Goal: Information Seeking & Learning: Learn about a topic

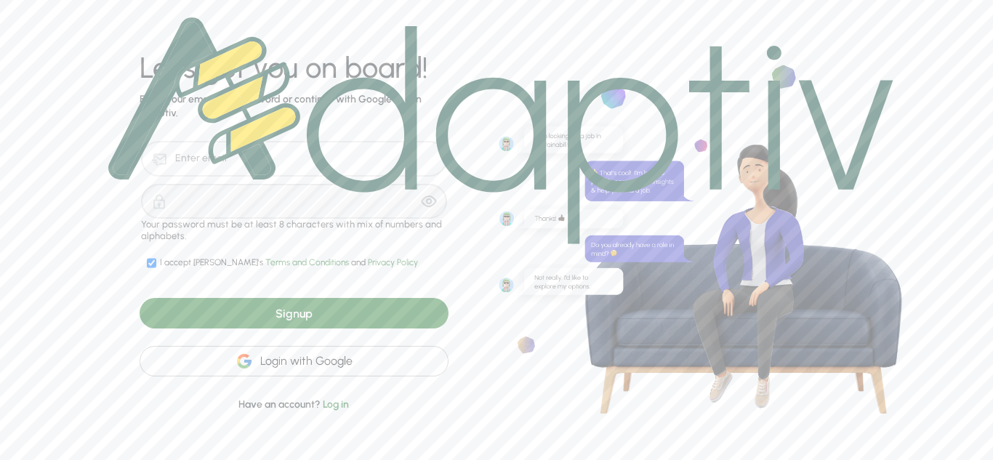
click at [371, 363] on div "Login with Google" at bounding box center [294, 361] width 309 height 31
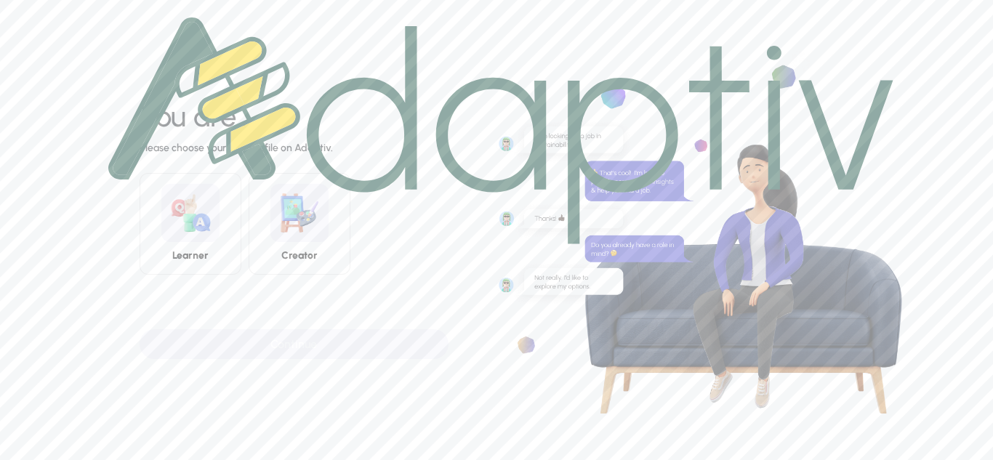
click at [159, 259] on div at bounding box center [501, 131] width 820 height 262
click at [207, 223] on img at bounding box center [500, 130] width 785 height 227
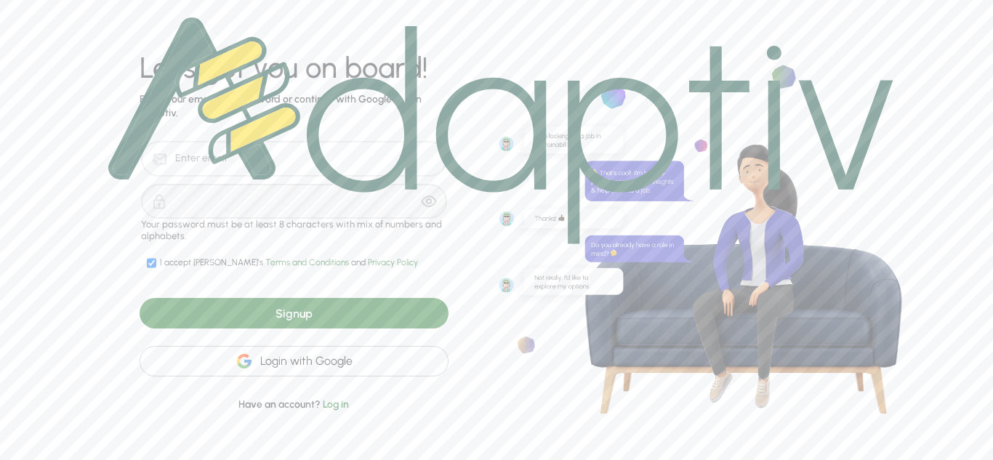
click at [321, 357] on div "Login with Google" at bounding box center [294, 361] width 309 height 31
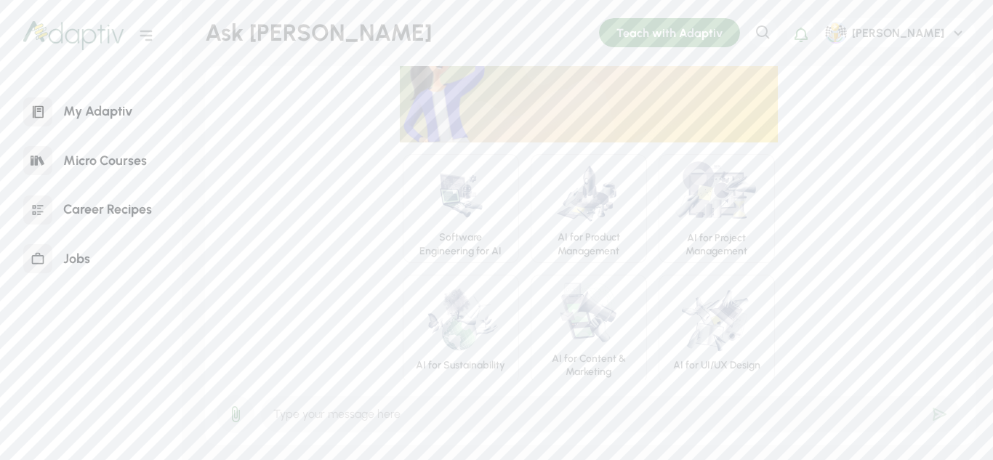
scroll to position [55, 0]
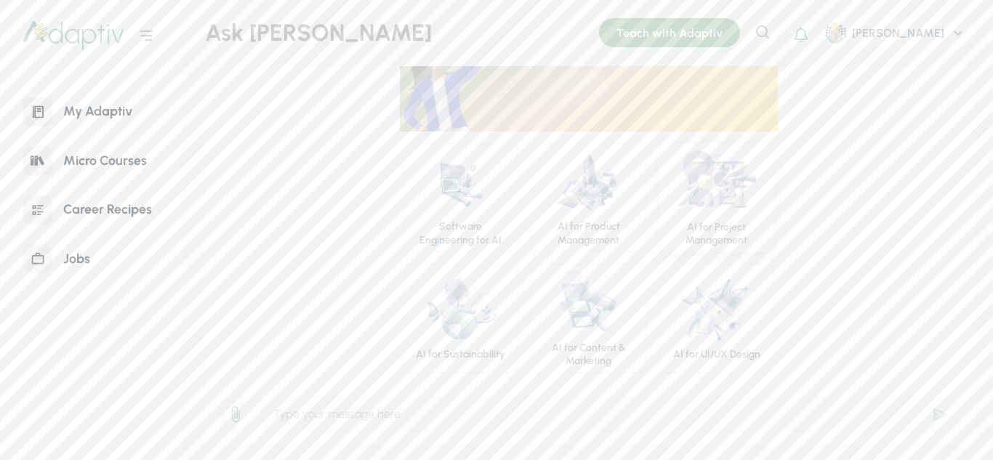
click at [726, 209] on img at bounding box center [717, 181] width 88 height 67
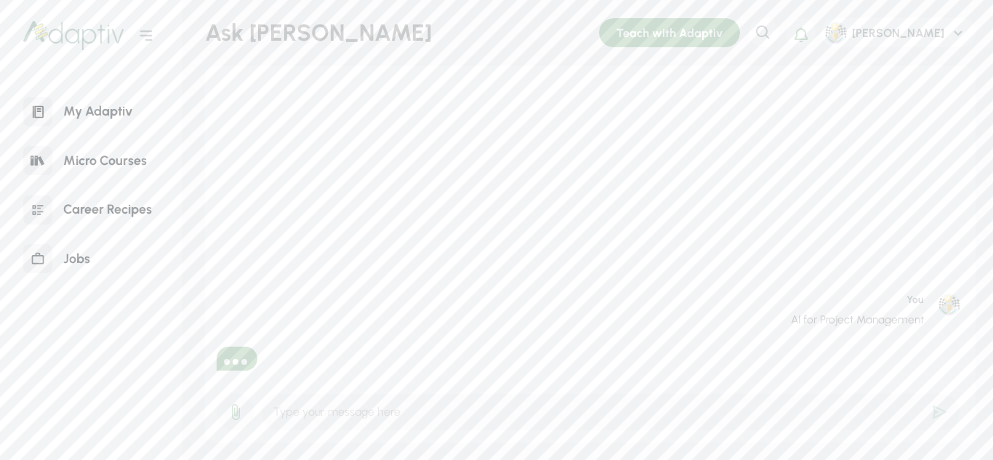
click at [127, 162] on div "Micro Courses" at bounding box center [104, 160] width 105 height 31
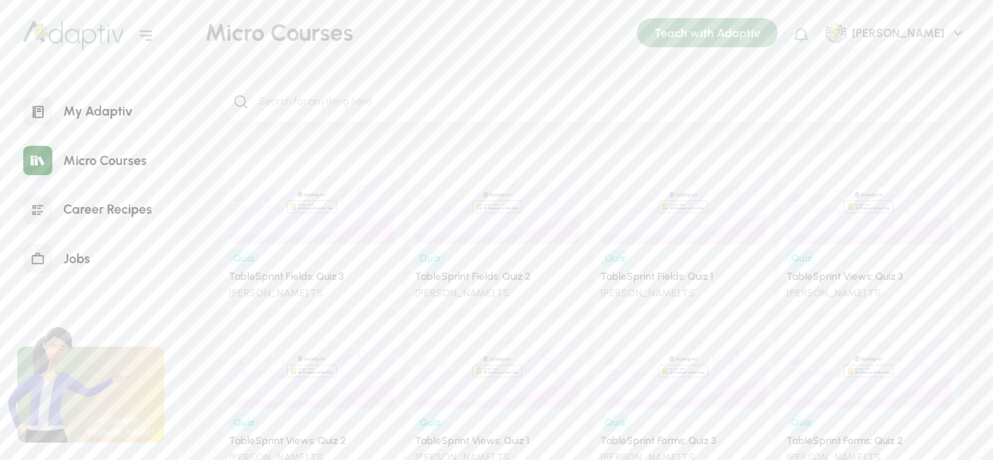
click at [480, 116] on div at bounding box center [591, 103] width 736 height 38
click at [468, 106] on input "search" at bounding box center [602, 102] width 691 height 15
type input "Project Management"
click at [94, 121] on div "My Adaptiv" at bounding box center [97, 111] width 91 height 31
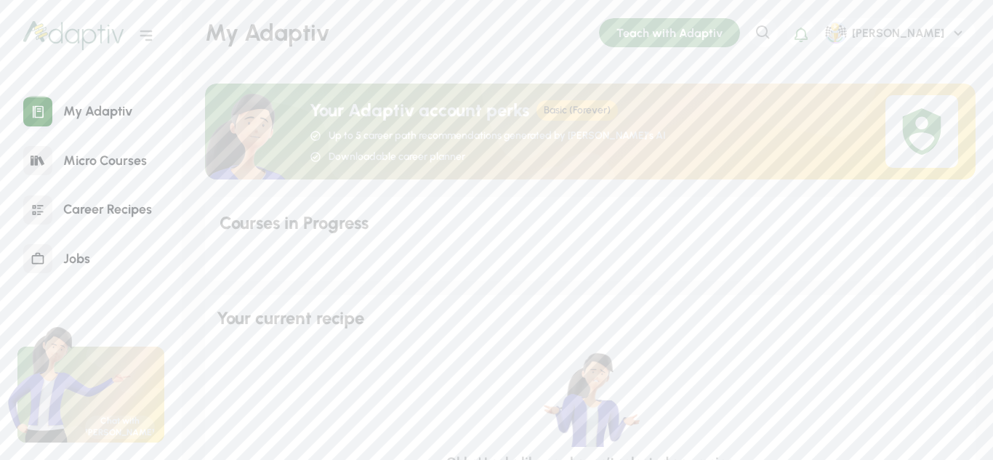
click at [132, 202] on div "Career Recipes" at bounding box center [107, 209] width 111 height 31
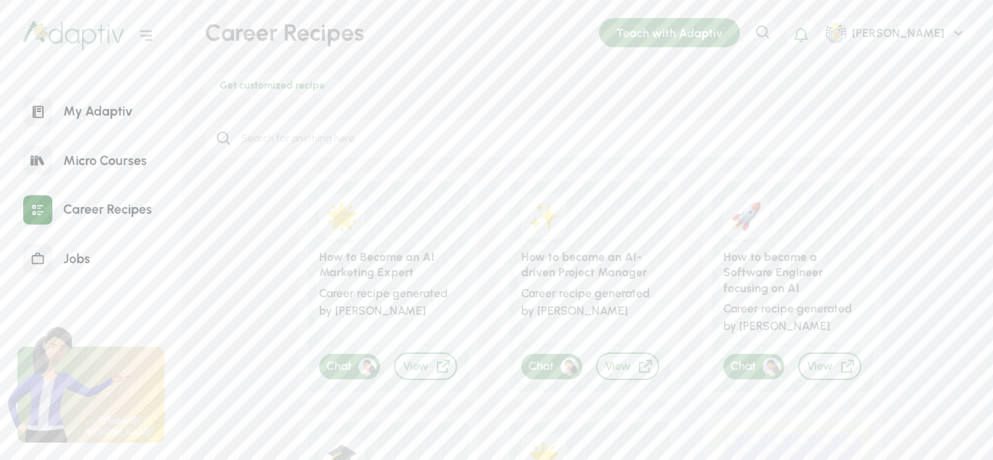
click at [588, 279] on div "How to become an AI-driven Project Manager" at bounding box center [590, 264] width 138 height 31
click at [588, 286] on icon at bounding box center [598, 316] width 177 height 152
click at [615, 366] on div "View" at bounding box center [627, 367] width 63 height 28
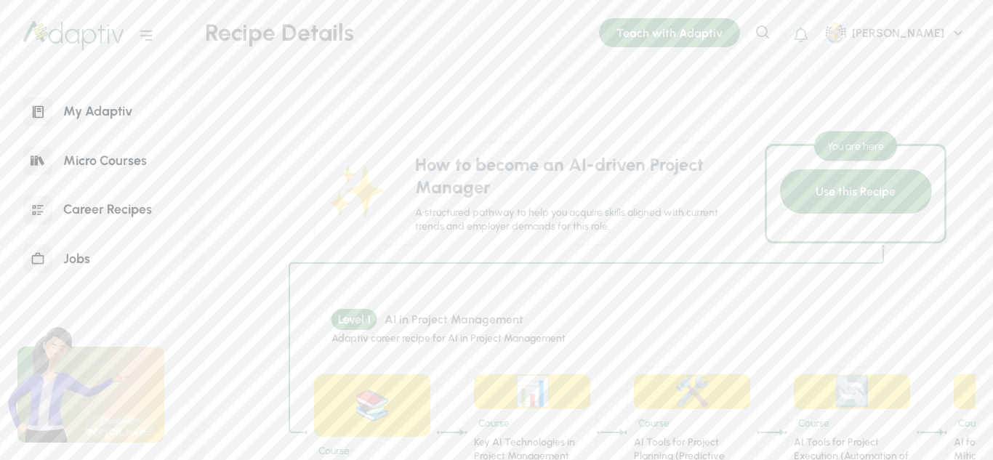
click at [660, 312] on div "Level 1 AI in Project Management" at bounding box center [551, 319] width 439 height 21
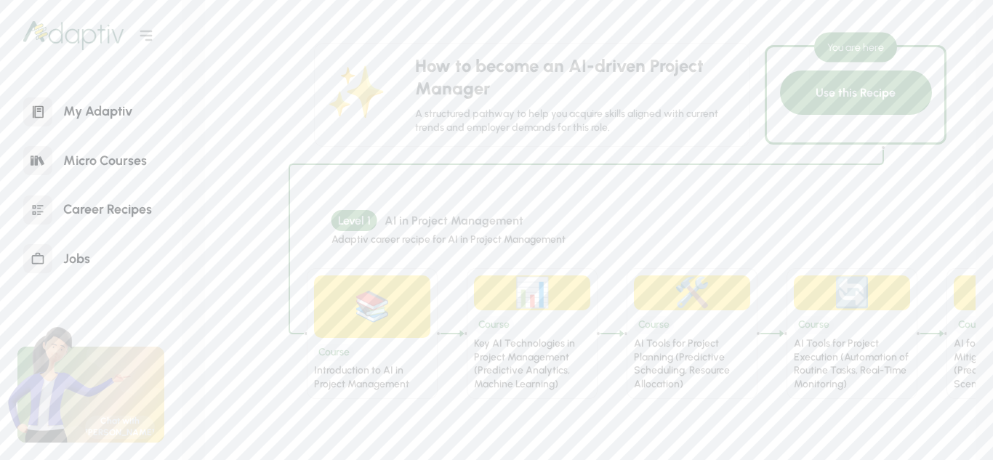
scroll to position [58, 0]
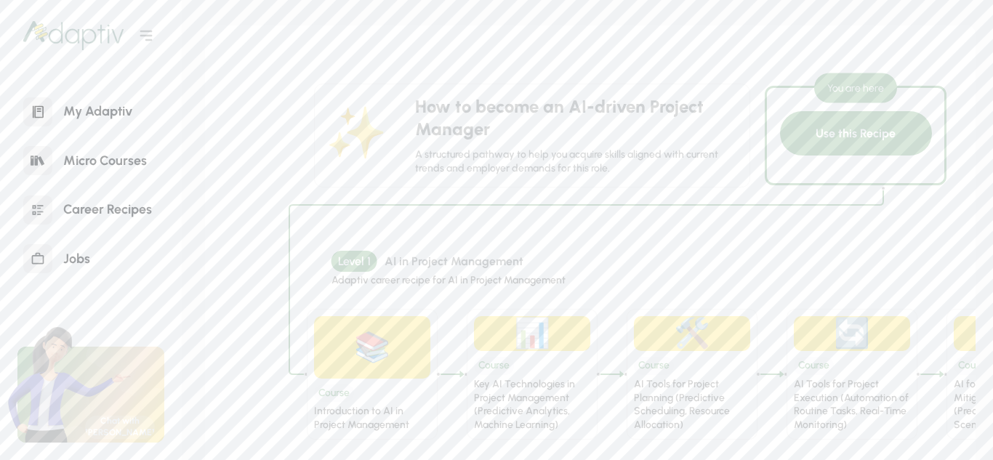
click at [865, 157] on div "Use this Recipe You are here" at bounding box center [856, 136] width 182 height 100
click at [365, 414] on div "Introduction to AI in Project Management" at bounding box center [372, 418] width 116 height 27
click at [379, 369] on div "📚" at bounding box center [372, 347] width 47 height 50
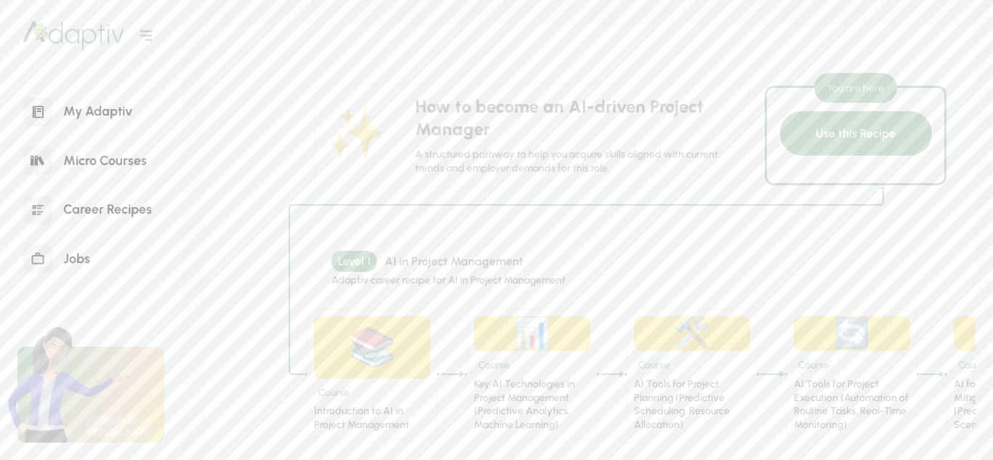
click at [379, 369] on div "📚" at bounding box center [372, 347] width 47 height 50
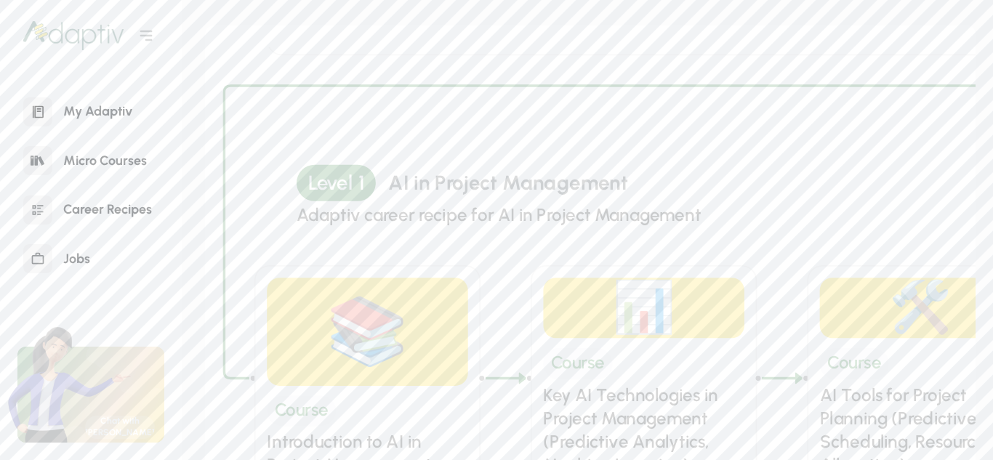
click at [379, 369] on div "📚" at bounding box center [366, 331] width 81 height 87
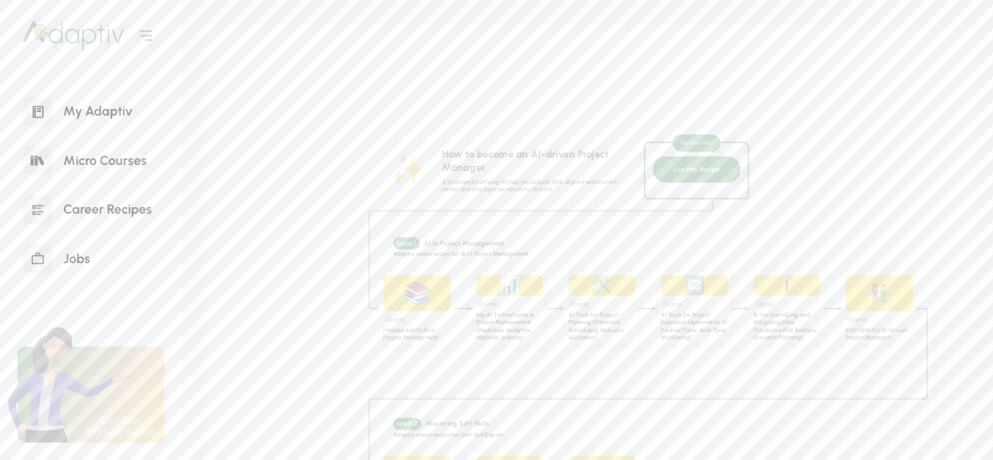
click at [417, 295] on div "📚" at bounding box center [418, 293] width 28 height 29
click at [415, 328] on div "Introduction to AI in Project Management" at bounding box center [416, 334] width 67 height 16
click at [494, 309] on div "Course" at bounding box center [487, 304] width 23 height 10
click at [489, 302] on div "Course" at bounding box center [487, 304] width 23 height 10
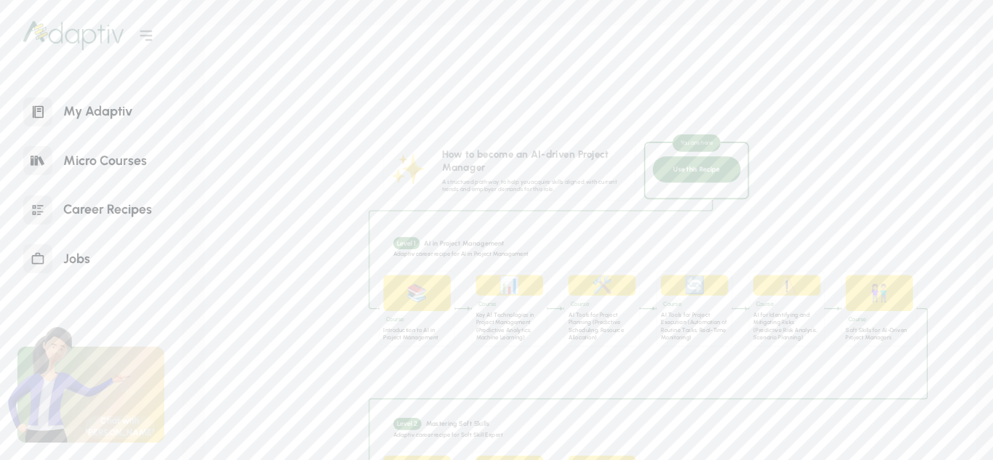
click at [489, 302] on div "Course" at bounding box center [487, 304] width 23 height 10
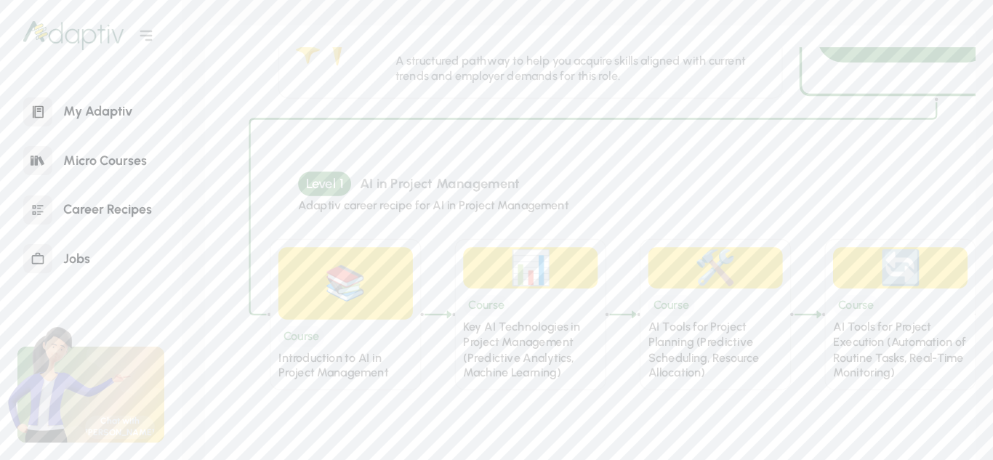
click at [497, 302] on div "Course" at bounding box center [486, 305] width 47 height 20
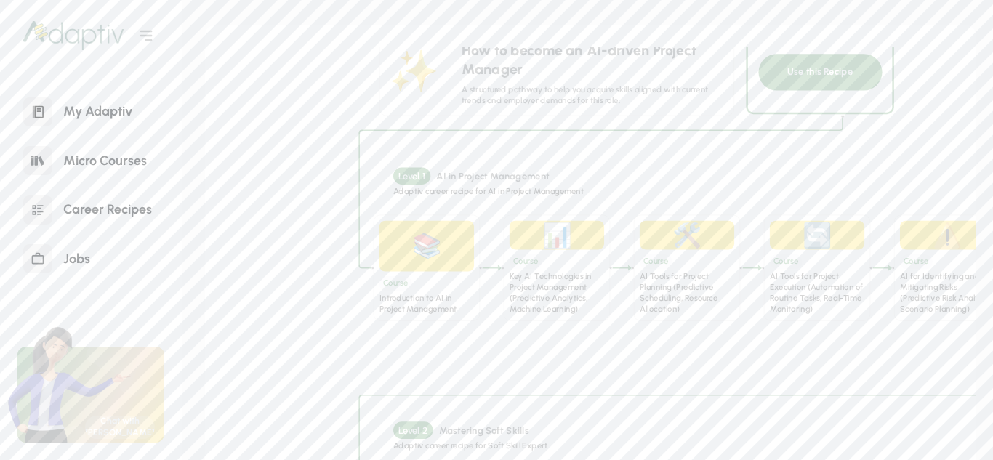
click at [833, 74] on div "Use this Recipe" at bounding box center [820, 72] width 124 height 36
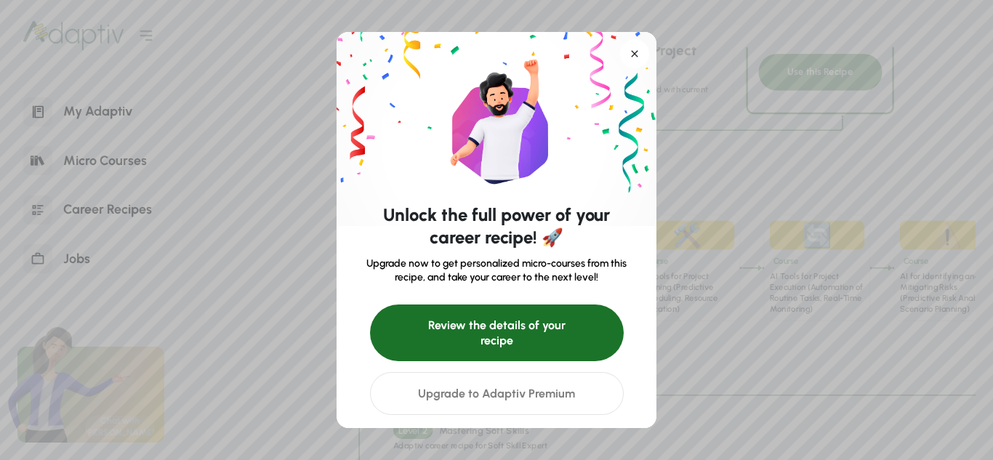
click at [596, 342] on div "Review the details of your recipe" at bounding box center [497, 333] width 254 height 57
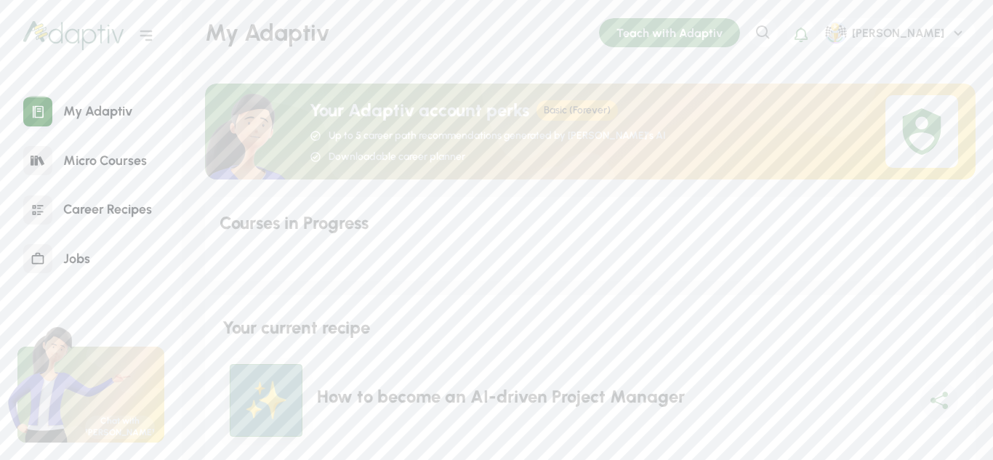
click at [583, 333] on div "Your current recipe" at bounding box center [590, 319] width 771 height 41
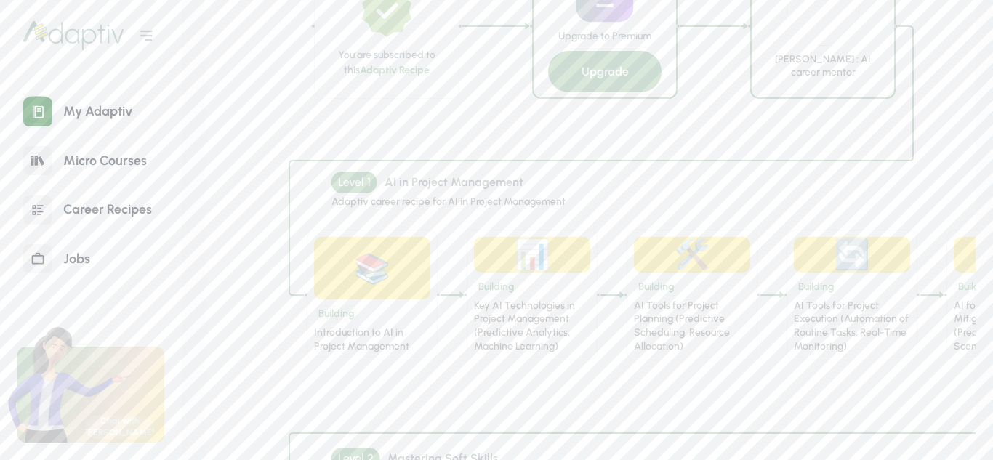
scroll to position [640, 0]
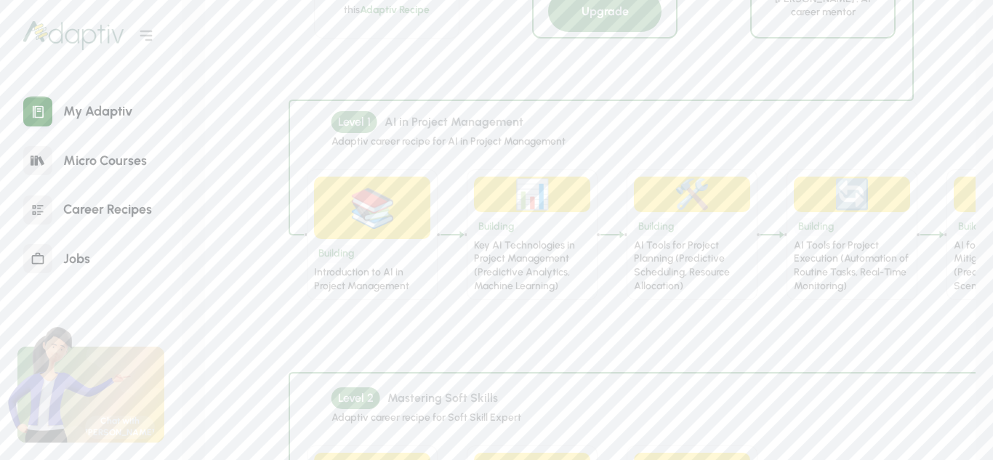
click at [373, 214] on div "📚" at bounding box center [372, 208] width 47 height 50
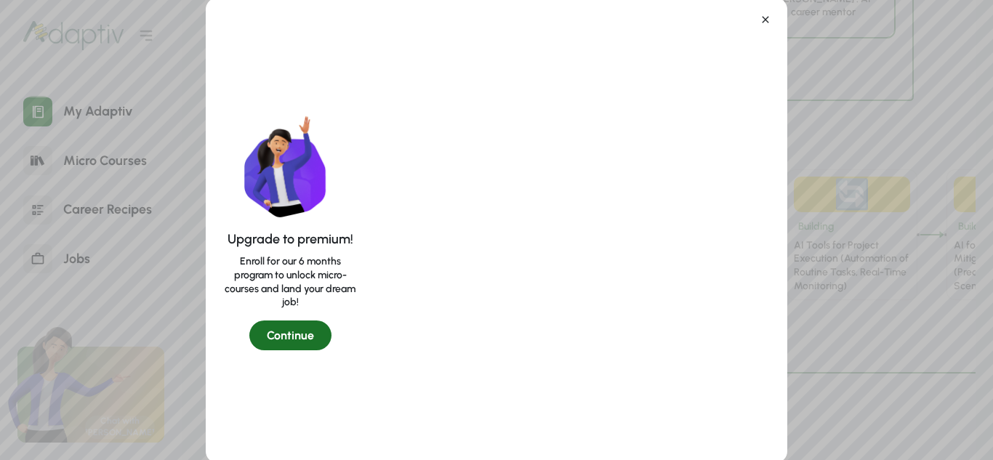
click at [293, 338] on div "Continue" at bounding box center [290, 336] width 82 height 30
